Goal: Task Accomplishment & Management: Use online tool/utility

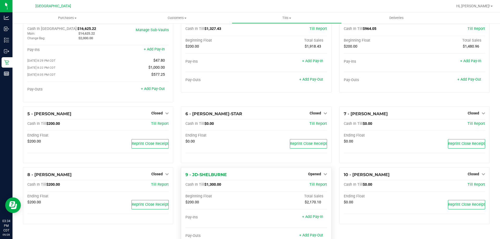
scroll to position [26, 0]
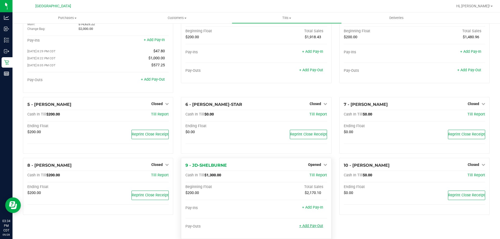
click at [314, 228] on link "+ Add Pay-Out" at bounding box center [311, 226] width 24 height 4
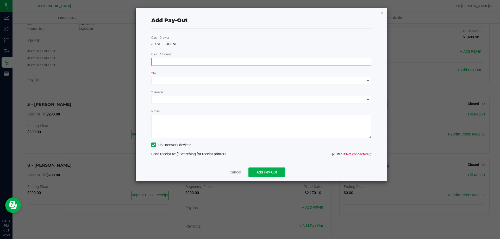
click at [197, 61] on input at bounding box center [262, 61] width 220 height 7
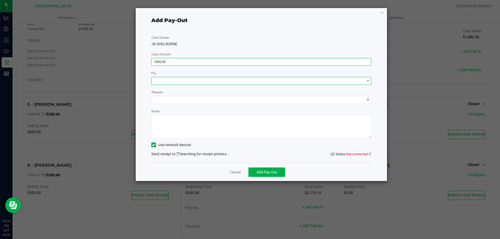
type input "$1,000.00"
click at [196, 83] on span at bounding box center [258, 80] width 213 height 7
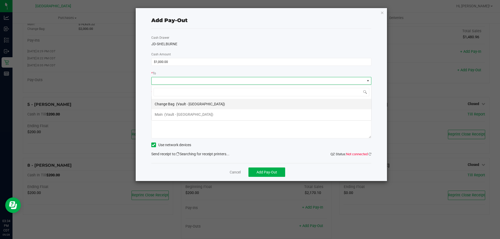
scroll to position [8, 220]
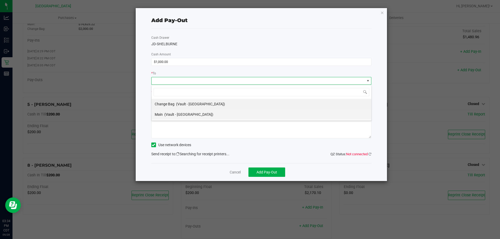
click at [180, 115] on span "(Vault - Panama City)" at bounding box center [188, 114] width 49 height 4
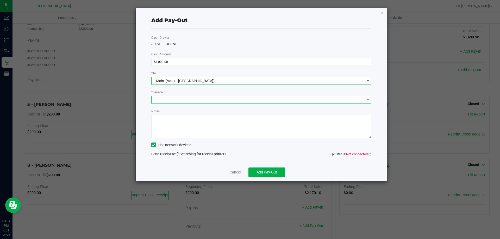
click at [182, 99] on span at bounding box center [258, 99] width 213 height 7
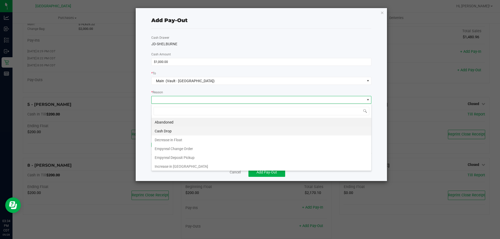
click at [173, 132] on li "Cash Drop" at bounding box center [262, 131] width 220 height 9
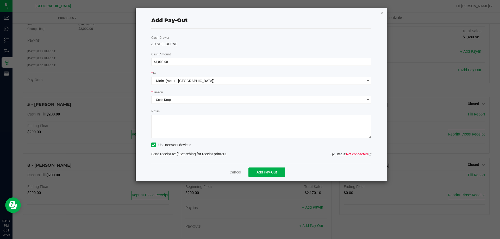
click at [173, 132] on textarea "Notes" at bounding box center [261, 126] width 220 height 23
type textarea "CJS"
click at [237, 171] on link "Cancel" at bounding box center [235, 172] width 11 height 5
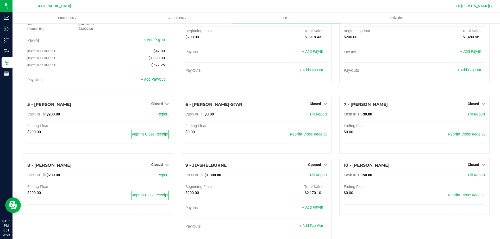
click at [487, 7] on span "Hi, [PERSON_NAME]!" at bounding box center [473, 6] width 34 height 4
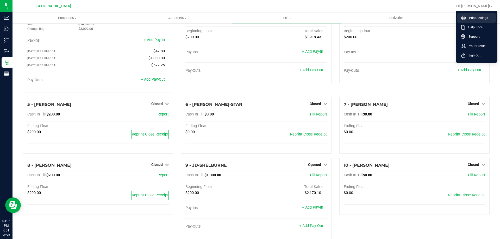
click at [476, 18] on span "Print Settings" at bounding box center [477, 17] width 22 height 5
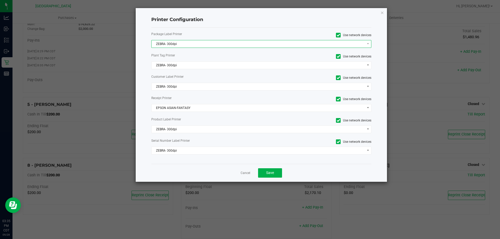
click at [210, 42] on span "ZEBRA- 300dpi" at bounding box center [258, 43] width 213 height 7
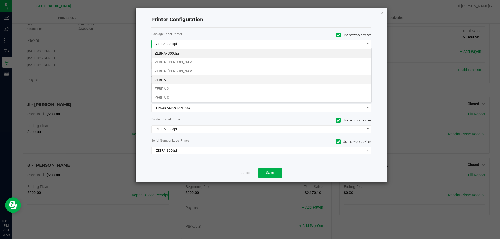
click at [178, 79] on li "ZEBRA-1" at bounding box center [262, 80] width 220 height 9
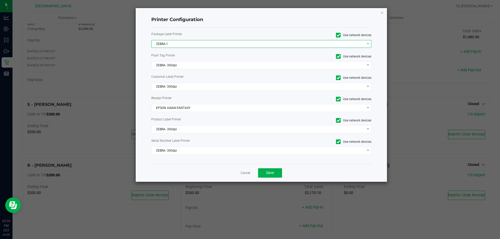
click at [184, 48] on span "ZEBRA-1" at bounding box center [261, 44] width 220 height 8
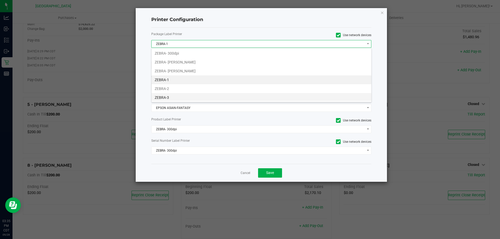
click at [170, 96] on li "ZEBRA-3" at bounding box center [262, 97] width 220 height 9
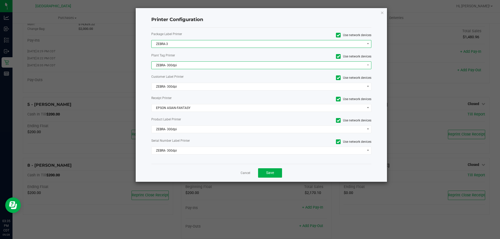
click at [185, 68] on span "ZEBRA- 300dpi" at bounding box center [258, 65] width 213 height 7
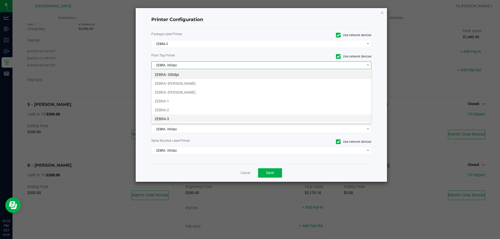
click at [170, 117] on li "ZEBRA-3" at bounding box center [262, 119] width 220 height 9
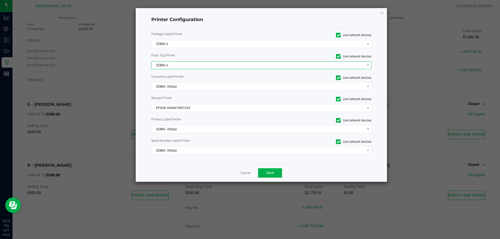
click at [196, 82] on div "Package Label Printer Use network devices ZEBRA-3 Plant Tag Printer Use network…" at bounding box center [261, 96] width 220 height 136
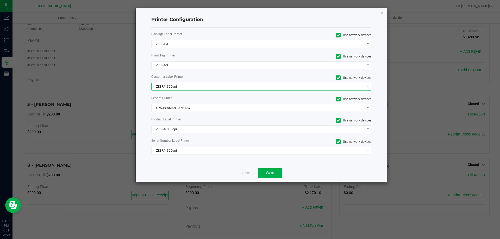
click at [194, 87] on span "ZEBRA- 300dpi" at bounding box center [258, 86] width 213 height 7
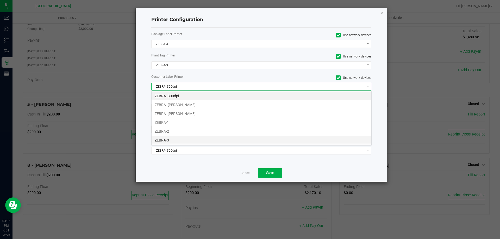
click at [168, 140] on li "ZEBRA-3" at bounding box center [262, 140] width 220 height 9
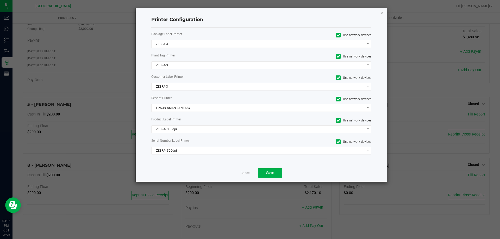
click at [195, 125] on div "Package Label Printer Use network devices ZEBRA-3 Plant Tag Printer Use network…" at bounding box center [261, 96] width 220 height 136
click at [191, 133] on span "ZEBRA- 300dpi" at bounding box center [258, 129] width 213 height 7
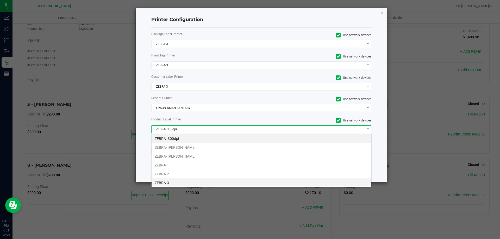
click at [171, 185] on li "ZEBRA-3" at bounding box center [262, 183] width 220 height 9
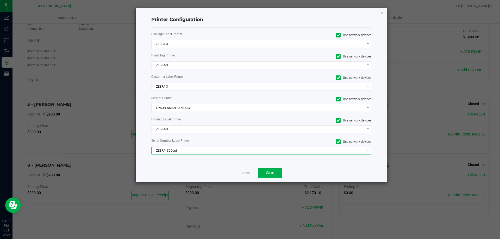
click at [216, 151] on span "ZEBRA- 300dpi" at bounding box center [258, 150] width 213 height 7
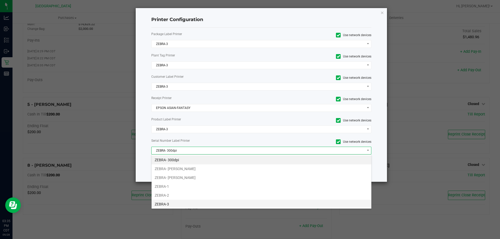
click at [172, 203] on li "ZEBRA-3" at bounding box center [262, 204] width 220 height 9
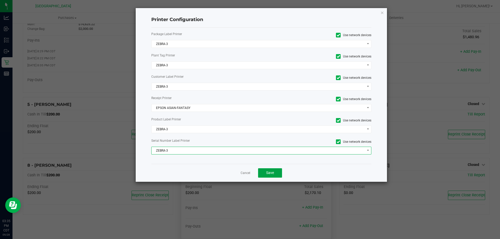
click at [275, 177] on button "Save" at bounding box center [270, 172] width 24 height 9
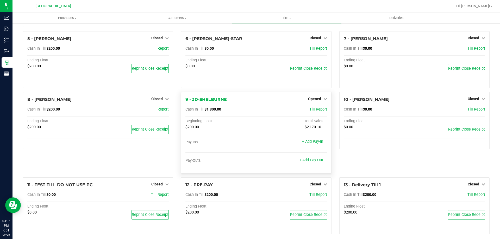
scroll to position [98, 0]
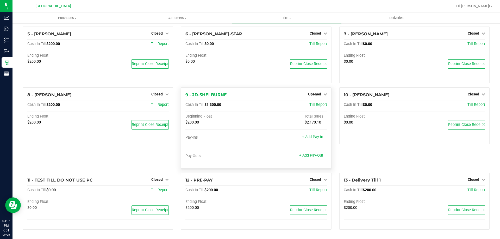
click at [302, 155] on link "+ Add Pay-Out" at bounding box center [311, 155] width 24 height 4
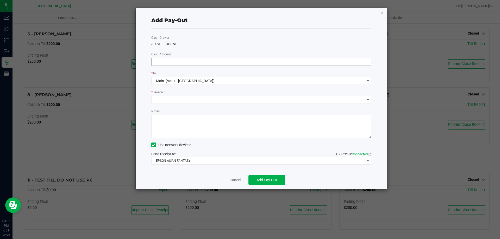
click at [177, 64] on input at bounding box center [262, 61] width 220 height 7
type input "$1,000.00"
click at [169, 100] on span at bounding box center [258, 99] width 213 height 7
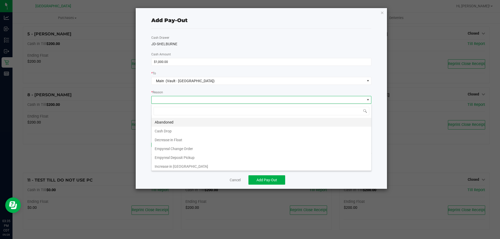
scroll to position [8, 220]
click at [173, 133] on li "Cash Drop" at bounding box center [262, 131] width 220 height 9
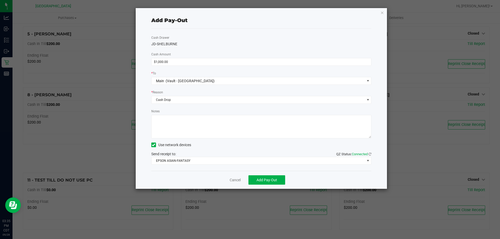
click at [173, 133] on textarea "Notes" at bounding box center [261, 126] width 220 height 23
type textarea "C"
type textarea "CJS"
click at [272, 181] on span "Add Pay-Out" at bounding box center [266, 180] width 21 height 4
click at [238, 180] on link "Dismiss" at bounding box center [233, 180] width 12 height 5
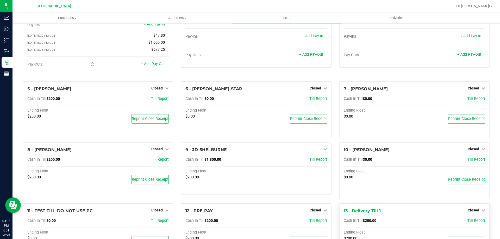
scroll to position [0, 0]
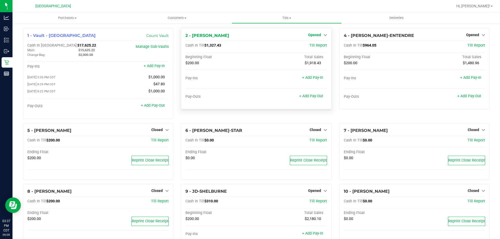
click at [323, 36] on icon at bounding box center [325, 35] width 4 height 4
click at [248, 34] on div "2 - JAY-MCCARROLL Opened Close Till" at bounding box center [255, 36] width 141 height 6
click at [299, 96] on link "+ Add Pay-Out" at bounding box center [311, 96] width 24 height 4
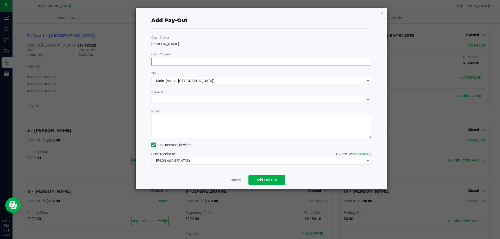
click at [190, 62] on input at bounding box center [262, 61] width 220 height 7
type input "$1,000.00"
click at [224, 101] on span at bounding box center [258, 99] width 213 height 7
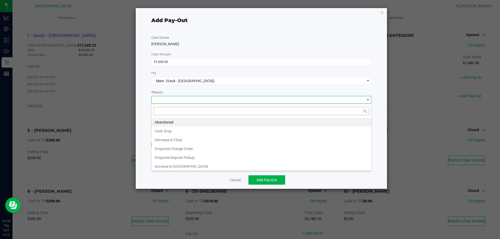
scroll to position [8, 220]
click at [203, 131] on li "Cash Drop" at bounding box center [262, 131] width 220 height 9
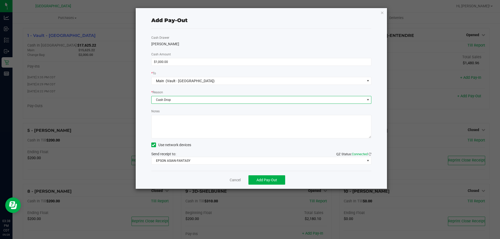
click at [203, 131] on textarea "Notes" at bounding box center [261, 126] width 220 height 23
type textarea "CJS"
click at [271, 179] on span "Add Pay-Out" at bounding box center [266, 180] width 21 height 4
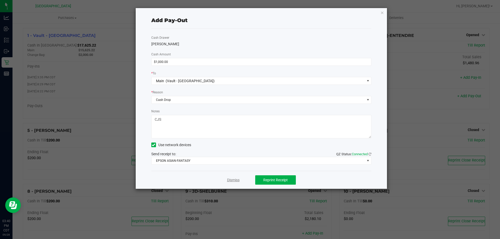
click at [235, 181] on link "Dismiss" at bounding box center [233, 180] width 12 height 5
